Goal: Task Accomplishment & Management: Complete application form

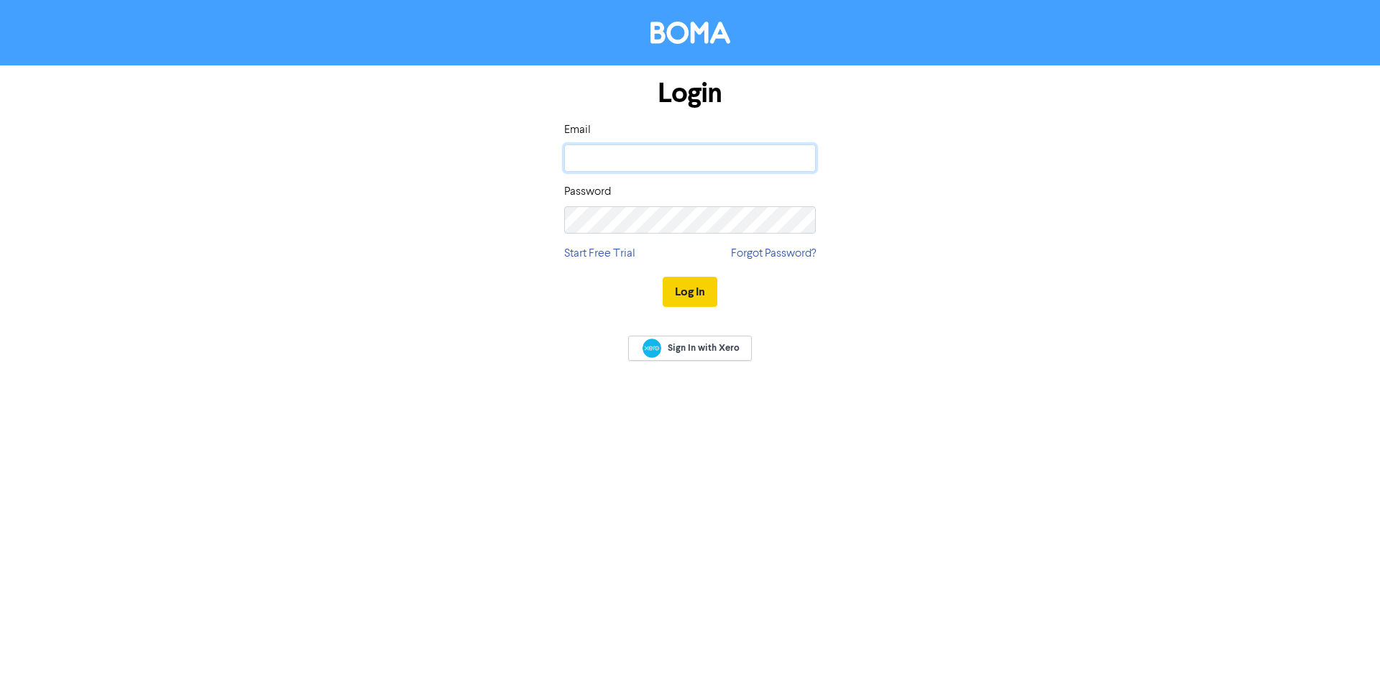
type input "[PERSON_NAME][EMAIL_ADDRESS][DOMAIN_NAME]"
click at [689, 293] on button "Log In" at bounding box center [690, 292] width 55 height 30
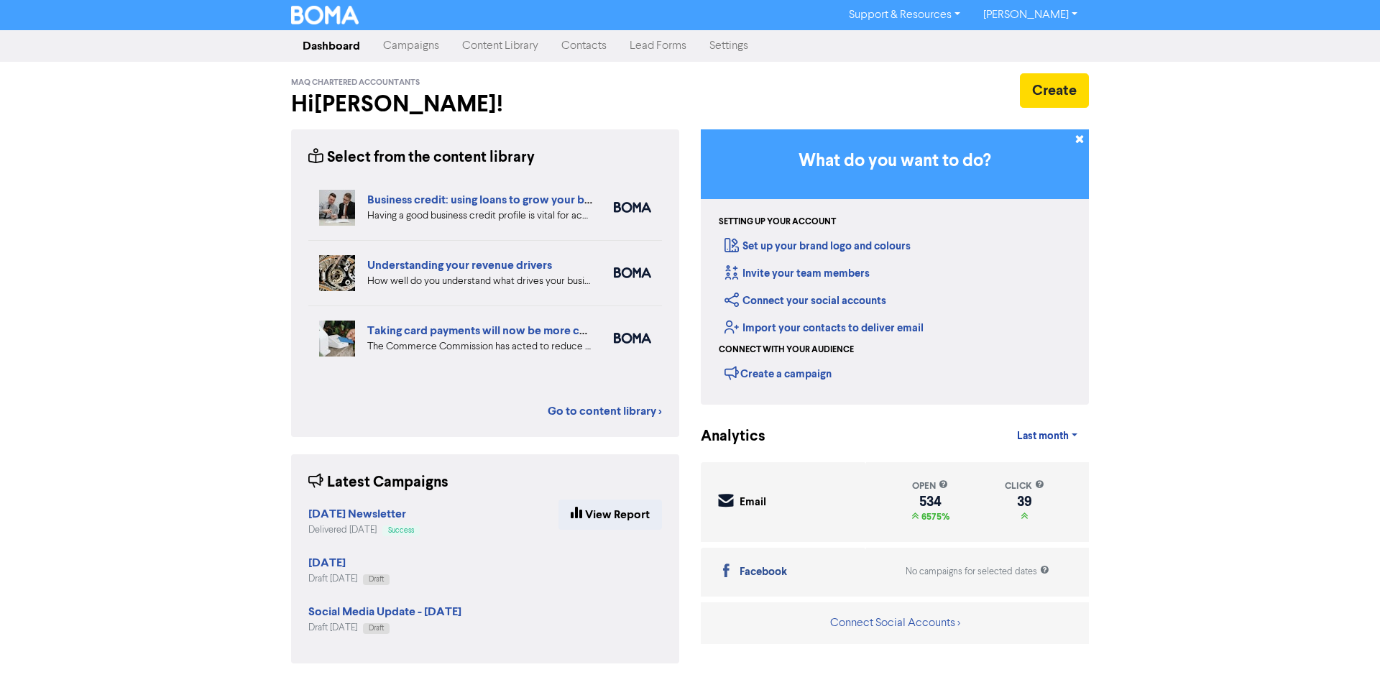
click at [582, 47] on link "Contacts" at bounding box center [584, 46] width 68 height 29
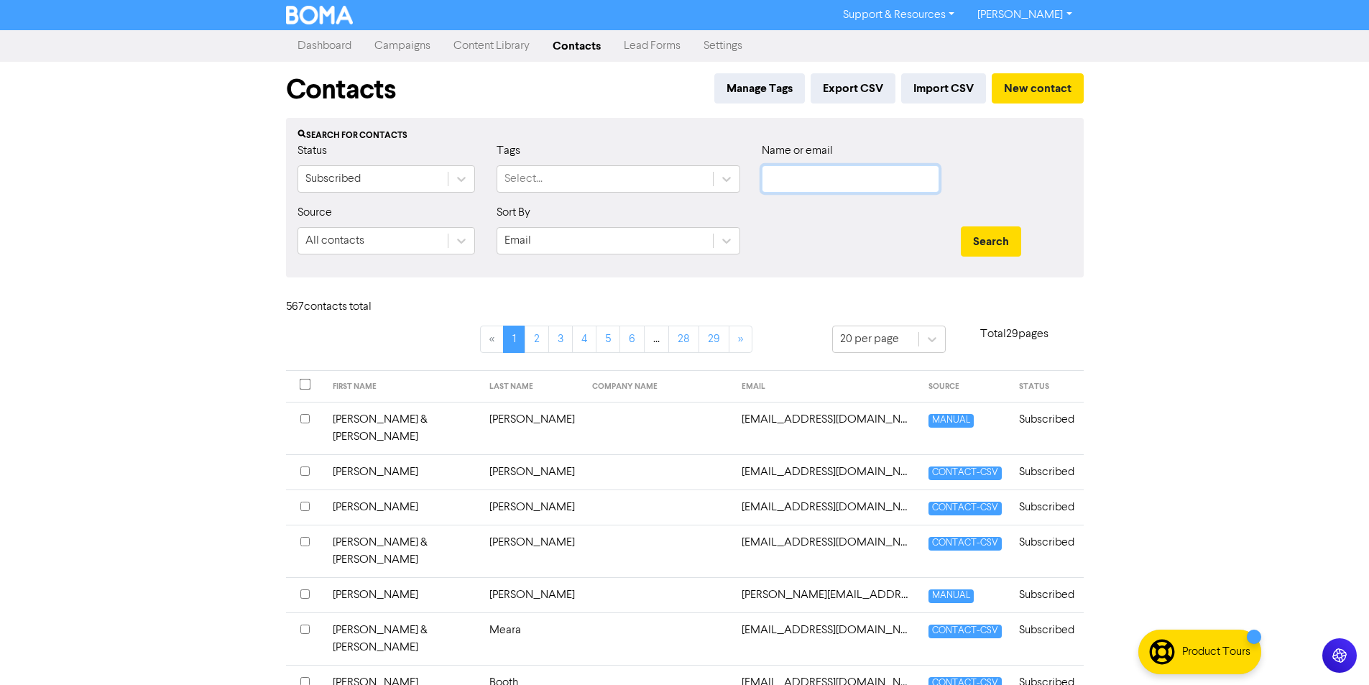
click at [785, 177] on input "text" at bounding box center [851, 178] width 178 height 27
type input "[PERSON_NAME]"
click at [961, 226] on button "Search" at bounding box center [991, 241] width 60 height 30
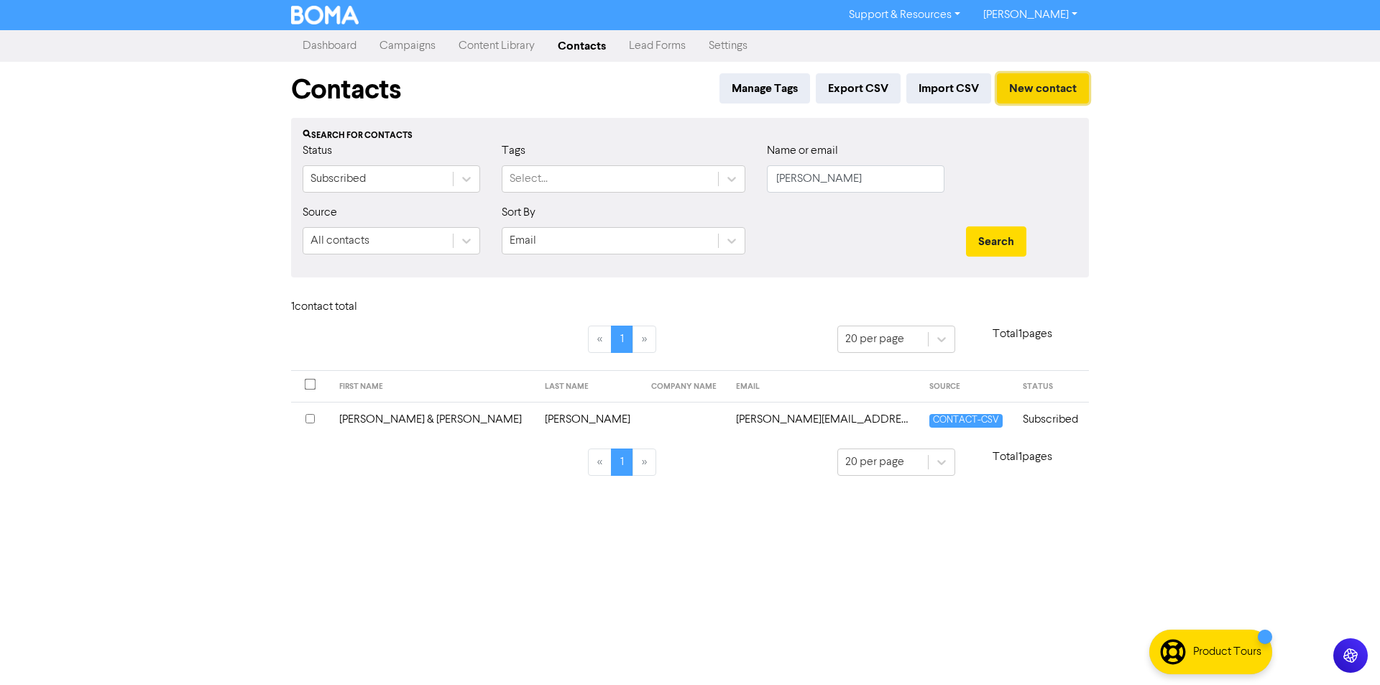
click at [1028, 87] on button "New contact" at bounding box center [1043, 88] width 92 height 30
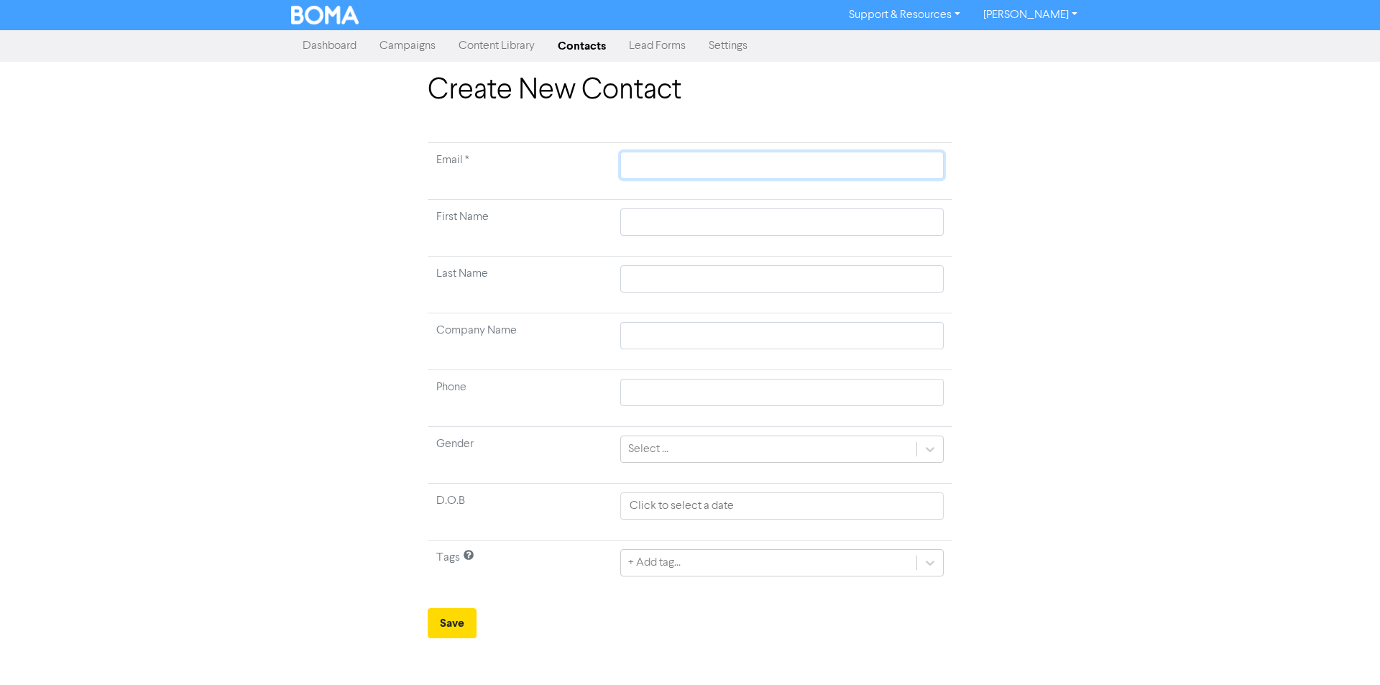
click at [642, 163] on input "text" at bounding box center [781, 165] width 323 height 27
paste input "[PERSON_NAME][EMAIL_ADDRESS][PERSON_NAME][DOMAIN_NAME]"
type input "[PERSON_NAME][EMAIL_ADDRESS][PERSON_NAME][DOMAIN_NAME]"
click at [667, 219] on input "text" at bounding box center [781, 221] width 323 height 27
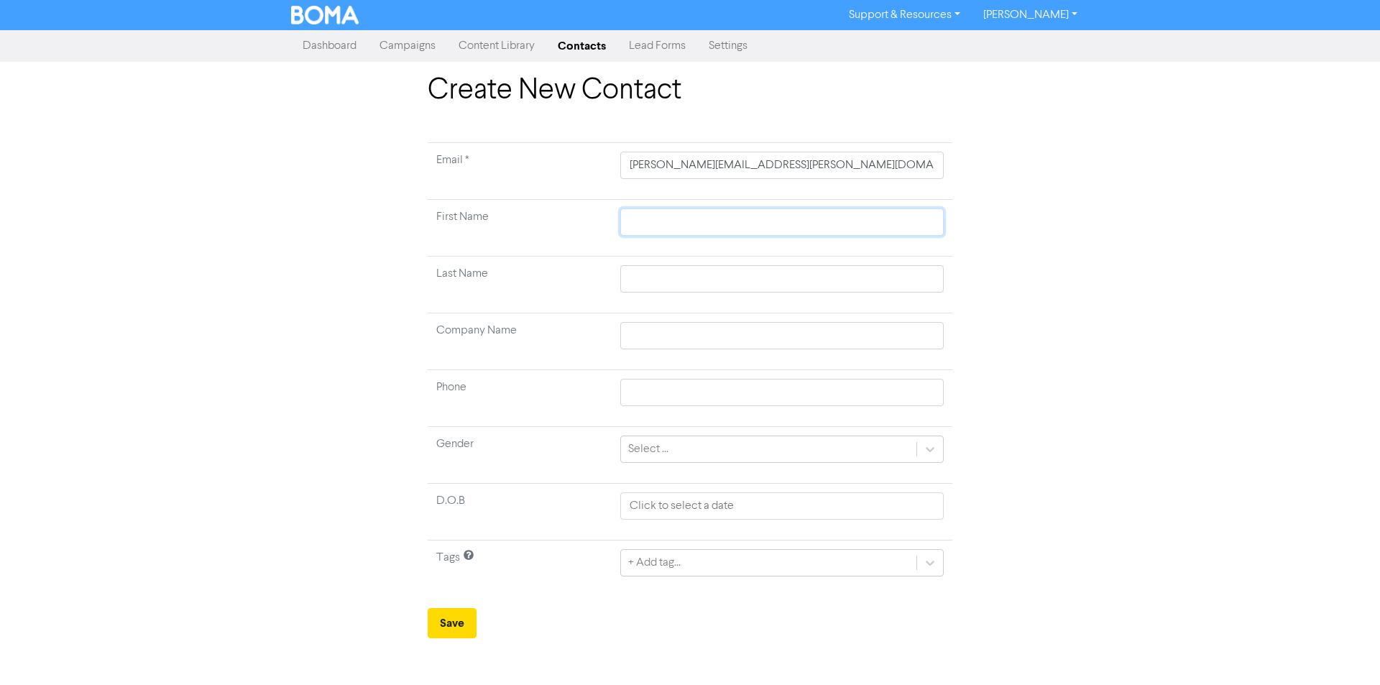
type input "B"
type input "By"
type input "Byr"
type input "[PERSON_NAME]"
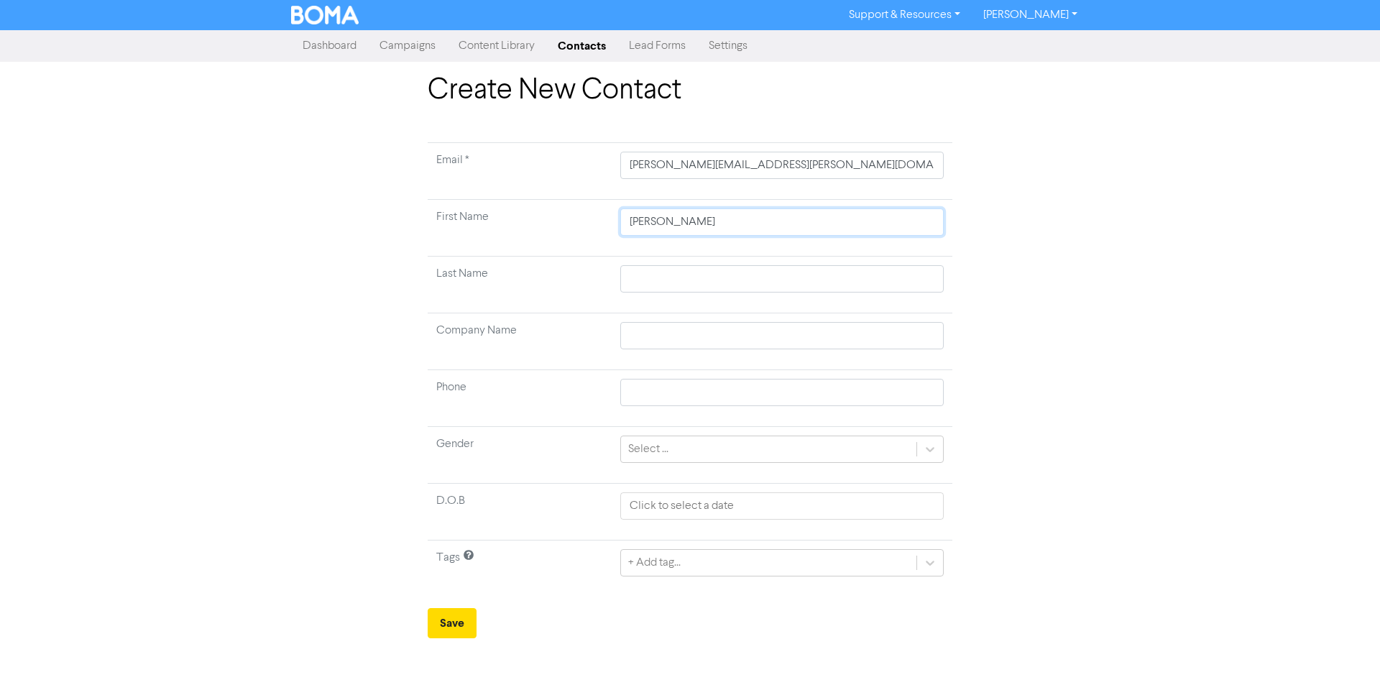
type input "[PERSON_NAME]"
click at [636, 279] on input "text" at bounding box center [781, 278] width 323 height 27
type input "T"
type input "Th"
type input "The"
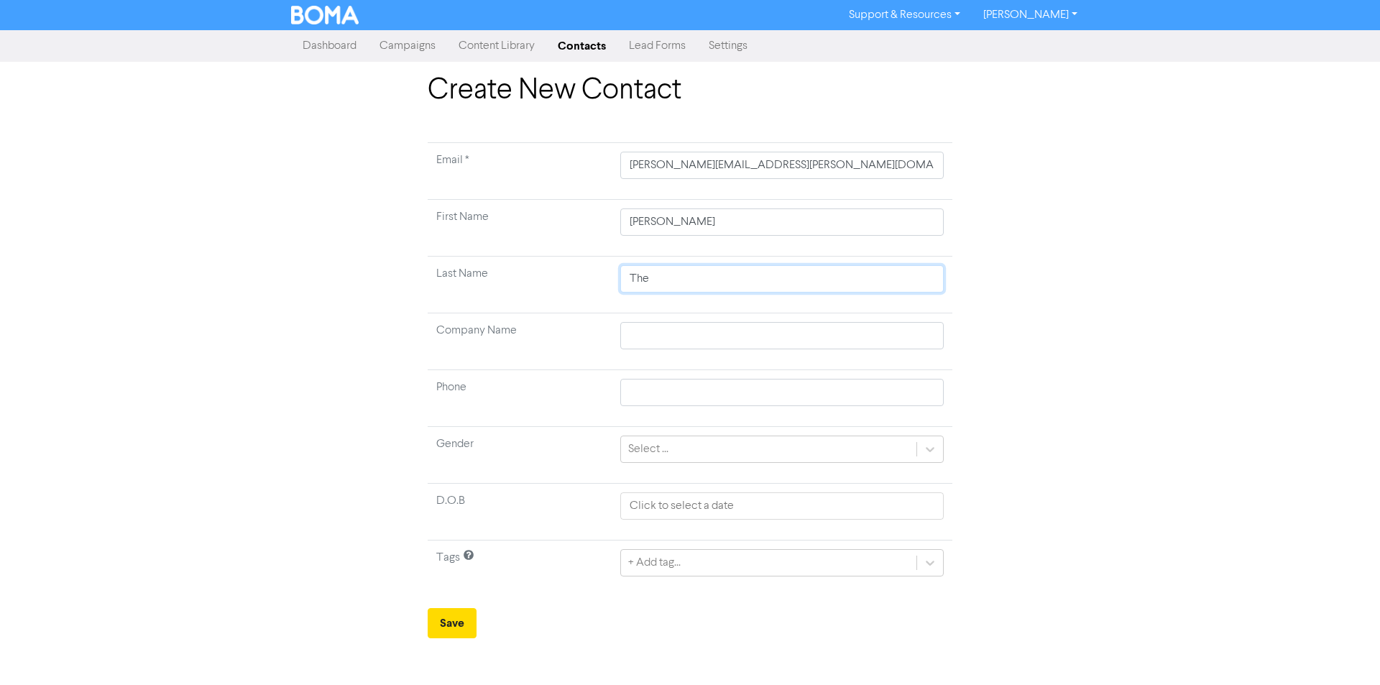
type input "Ther"
type input "Thero"
type input "Theron"
click at [451, 627] on button "Save" at bounding box center [452, 623] width 49 height 30
